Goal: Browse casually

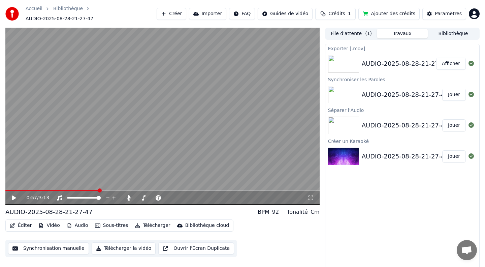
scroll to position [0, 0]
click at [92, 188] on span at bounding box center [92, 190] width 4 height 4
click at [14, 195] on icon at bounding box center [14, 197] width 4 height 5
click at [14, 195] on icon at bounding box center [13, 197] width 3 height 4
click at [70, 189] on span at bounding box center [37, 189] width 65 height 1
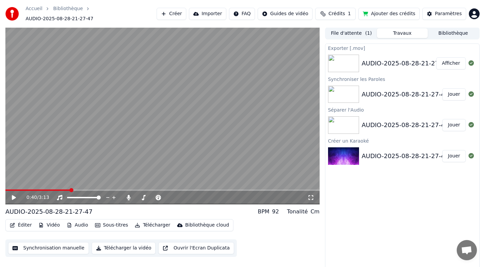
click at [12, 195] on icon at bounding box center [14, 197] width 4 height 5
click at [12, 195] on icon at bounding box center [13, 197] width 3 height 4
click at [73, 197] on span at bounding box center [84, 197] width 34 height 1
click at [101, 199] on span at bounding box center [99, 197] width 4 height 4
click at [16, 195] on icon at bounding box center [19, 197] width 16 height 5
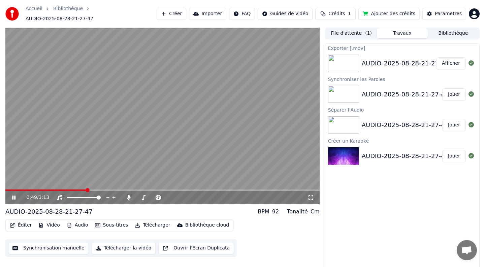
click at [13, 195] on icon at bounding box center [19, 197] width 16 height 5
